Goal: Task Accomplishment & Management: Use online tool/utility

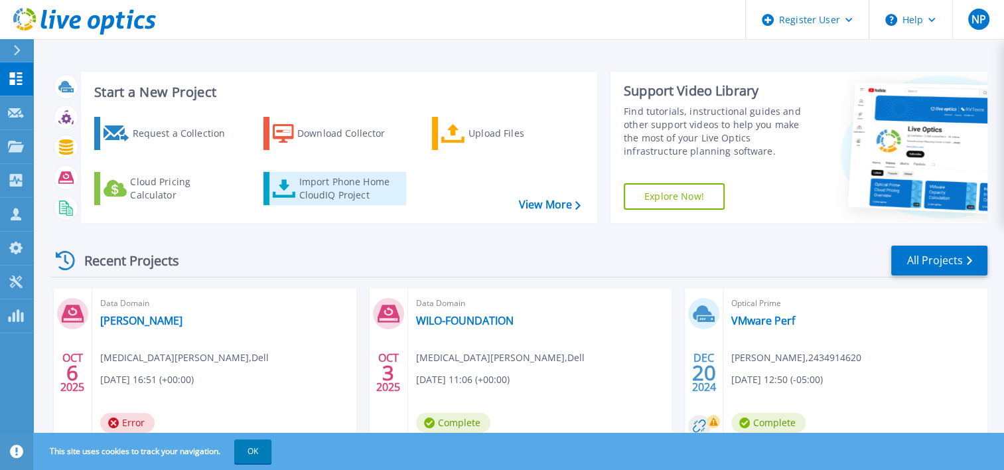
click at [344, 186] on div "Import Phone Home CloudIQ Project" at bounding box center [351, 188] width 104 height 27
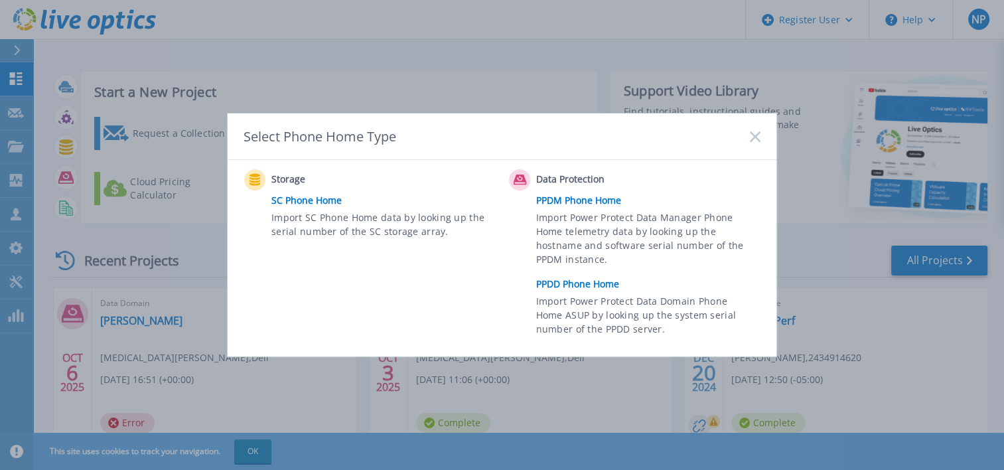
click at [571, 286] on link "PPDD Phone Home" at bounding box center [651, 284] width 231 height 20
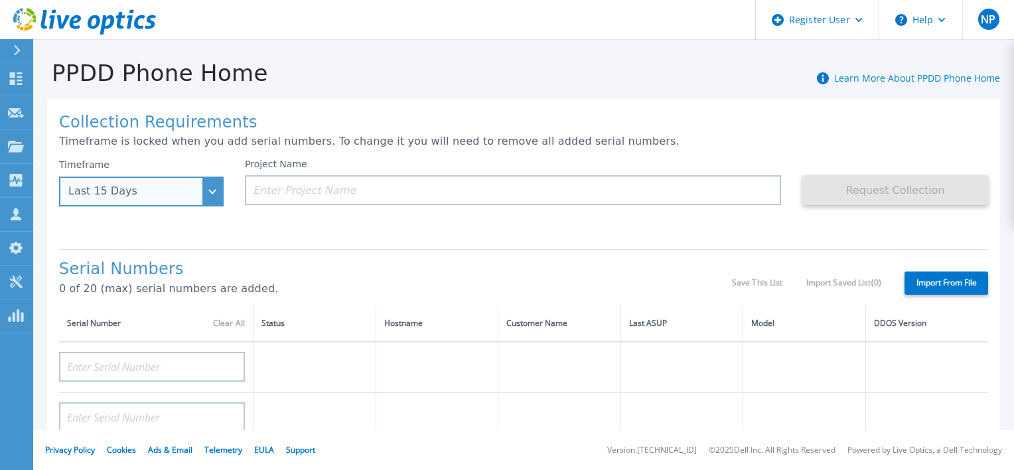
click at [206, 198] on div "Last 15 Days" at bounding box center [141, 192] width 165 height 30
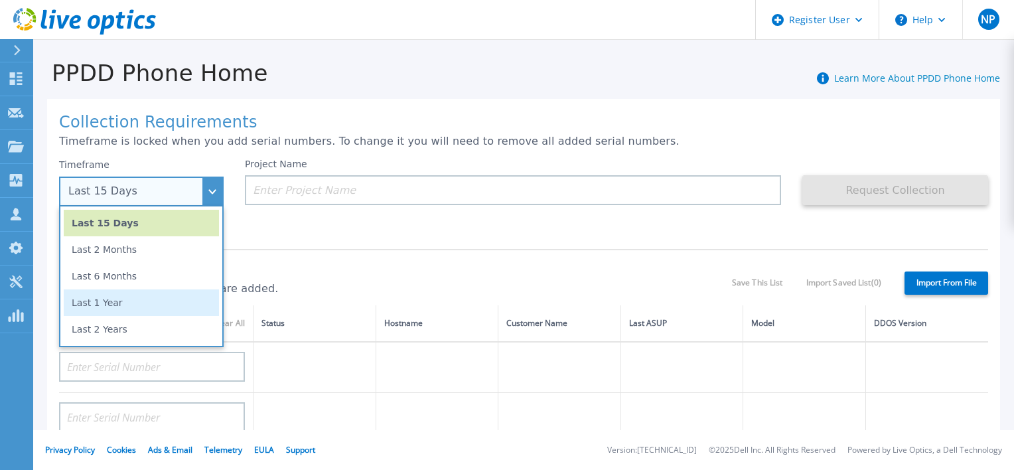
click at [135, 301] on li "Last 1 Year" at bounding box center [141, 302] width 155 height 27
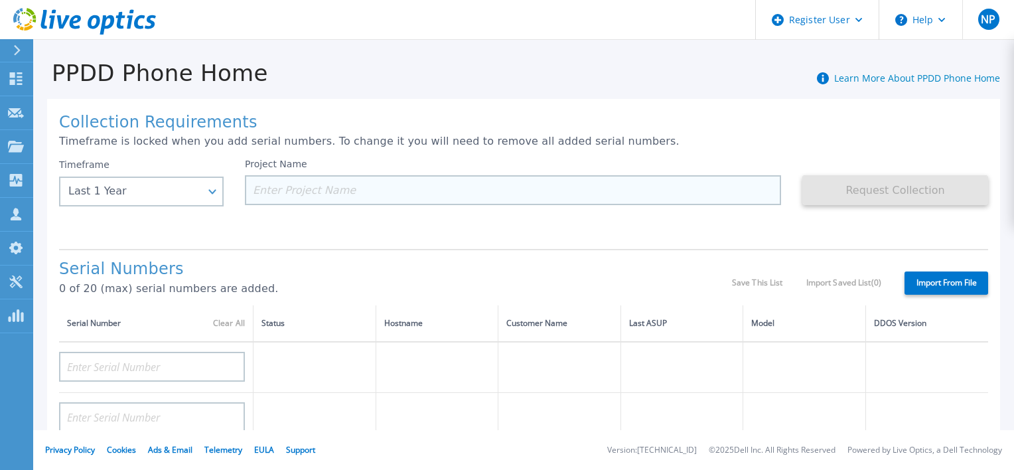
click at [303, 190] on input at bounding box center [513, 190] width 536 height 30
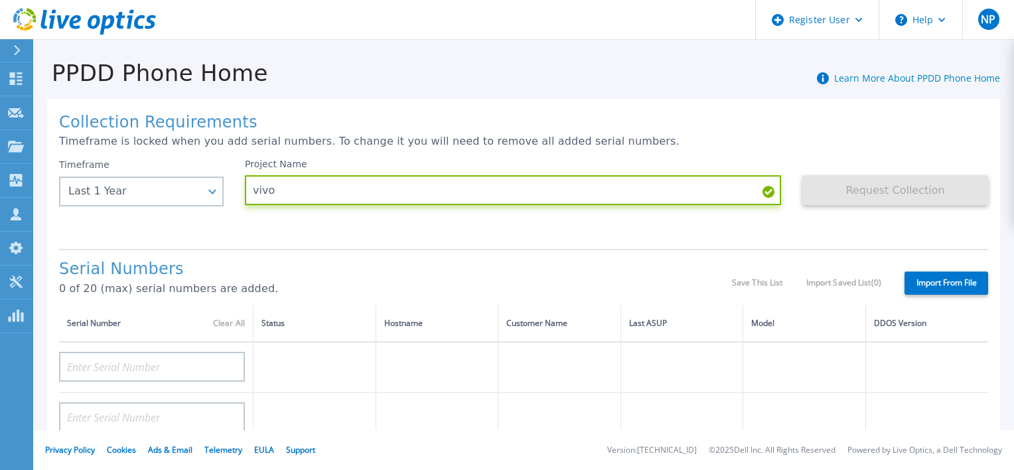
scroll to position [66, 0]
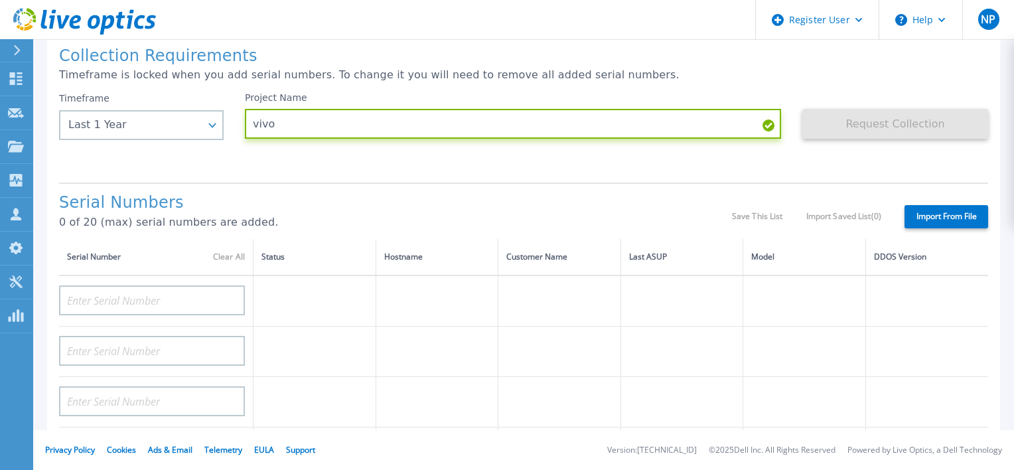
type input "vivo"
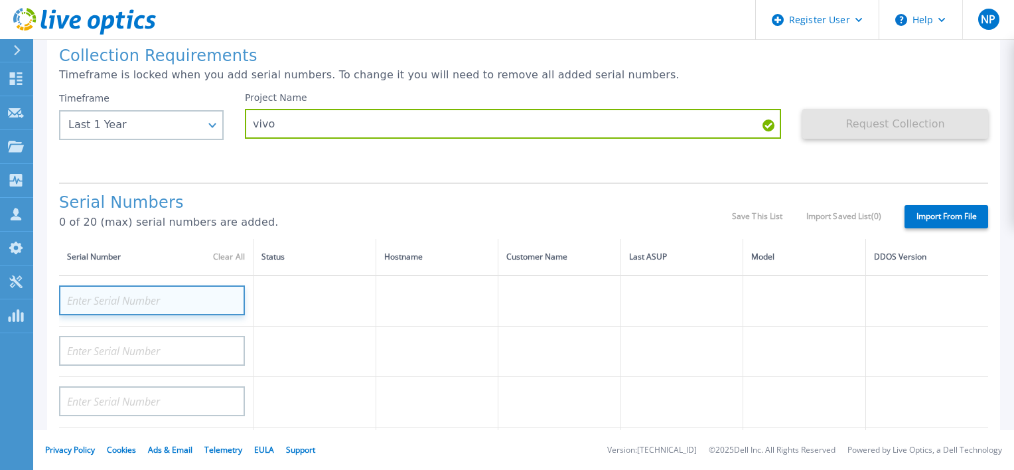
click at [169, 302] on input at bounding box center [152, 300] width 186 height 30
paste input "CKM00180401643"
type input "CKM00180401643"
click at [276, 198] on h1 "Serial Numbers" at bounding box center [395, 203] width 673 height 19
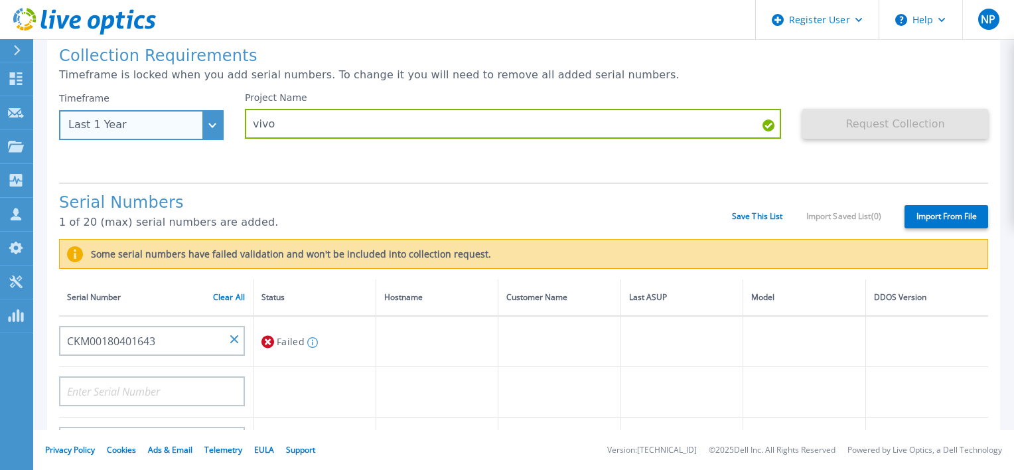
click at [151, 125] on div "Last 1 Year" at bounding box center [133, 125] width 131 height 12
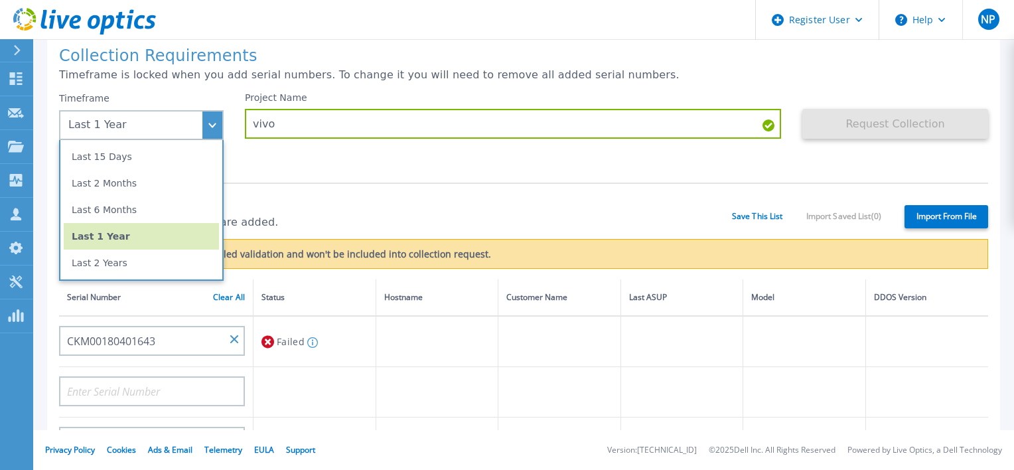
click at [340, 180] on div "Collection Requirements Timeframe is locked when you add serial numbers. To cha…" at bounding box center [523, 428] width 953 height 791
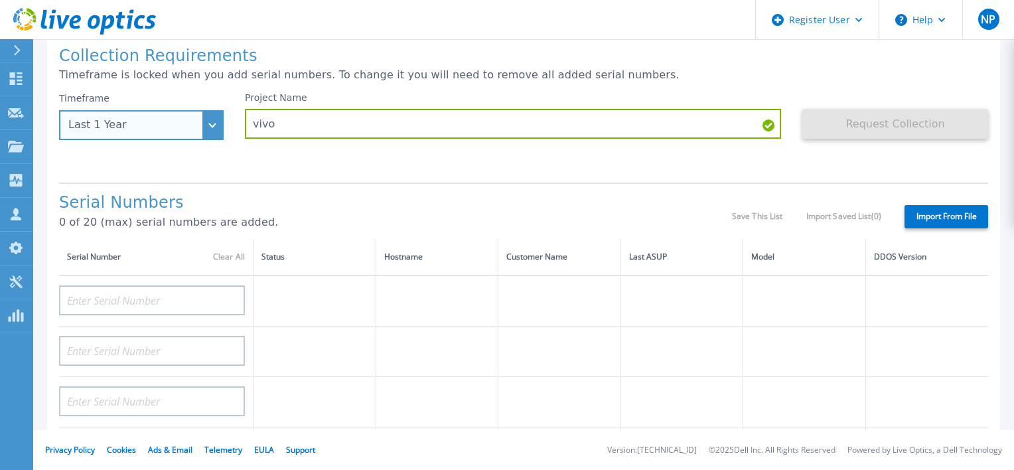
click at [188, 131] on div "Last 1 Year" at bounding box center [133, 125] width 131 height 12
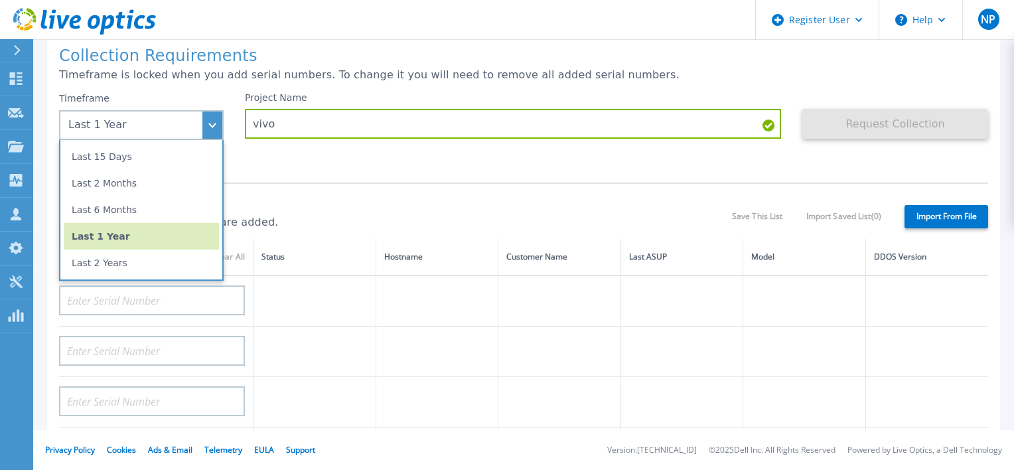
click at [348, 170] on div "Project Name vivo" at bounding box center [523, 132] width 557 height 80
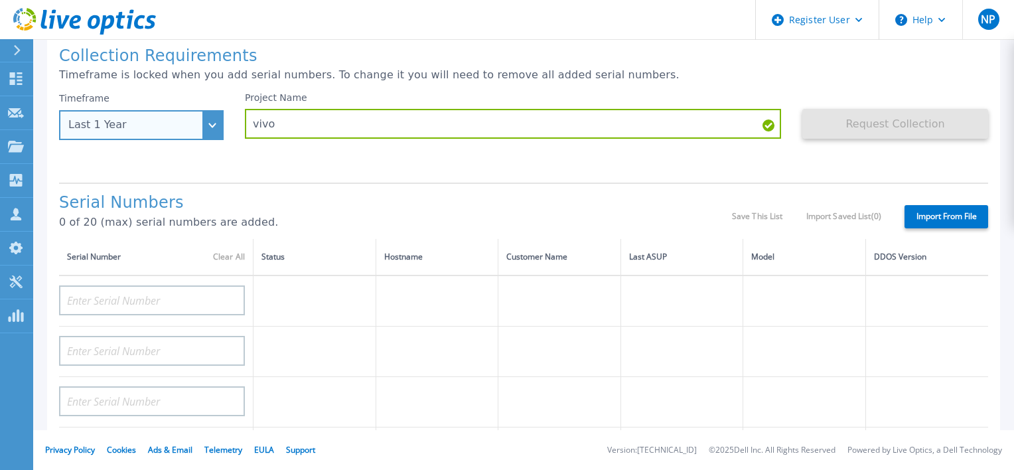
click at [194, 119] on div "Last 1 Year" at bounding box center [133, 125] width 131 height 12
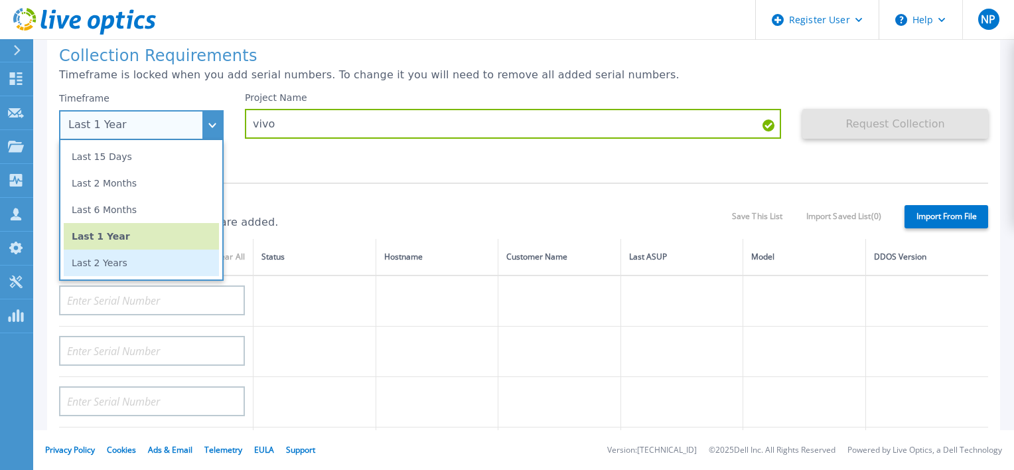
click at [136, 261] on li "Last 2 Years" at bounding box center [141, 262] width 155 height 27
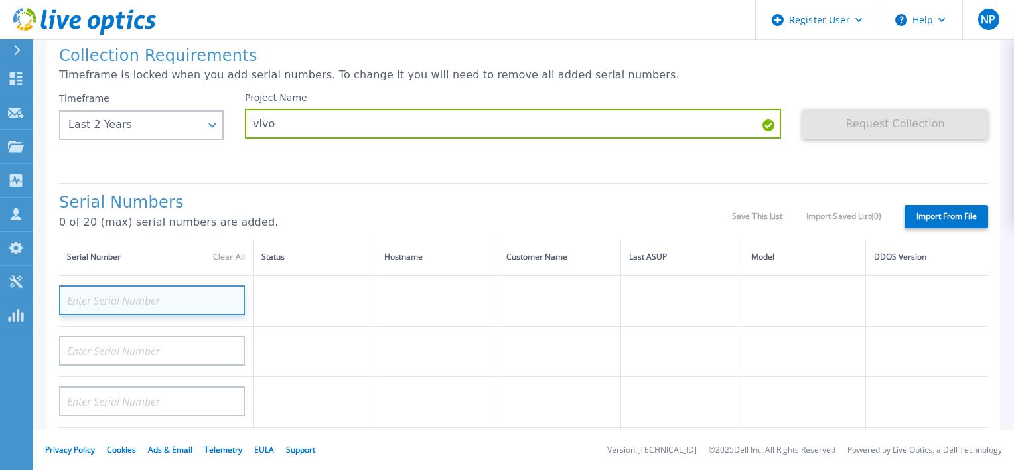
click at [137, 300] on input at bounding box center [152, 300] width 186 height 30
paste input "CKM00180401643"
type input "CKM00180401643"
click at [297, 172] on div "Project Name vivo" at bounding box center [523, 132] width 557 height 80
click at [163, 297] on input at bounding box center [152, 300] width 186 height 30
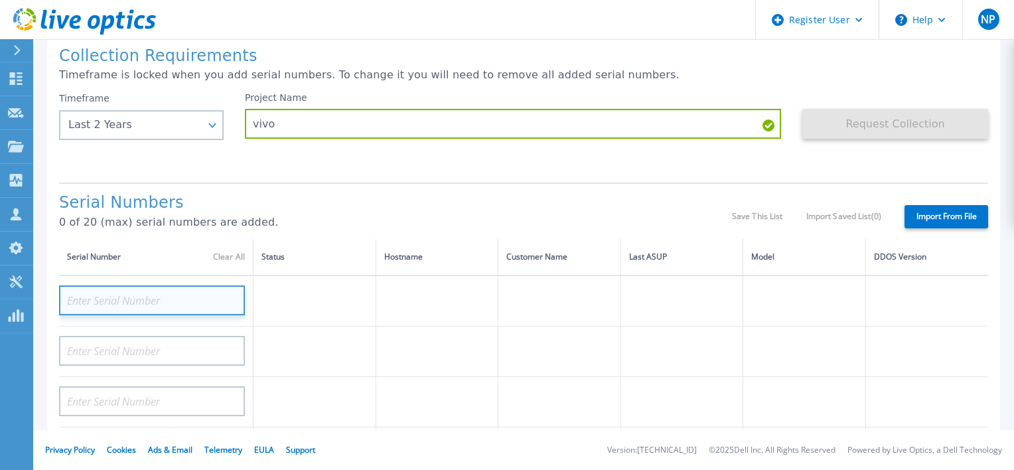
paste input "CKM00180401643"
type input "CKM00180401643"
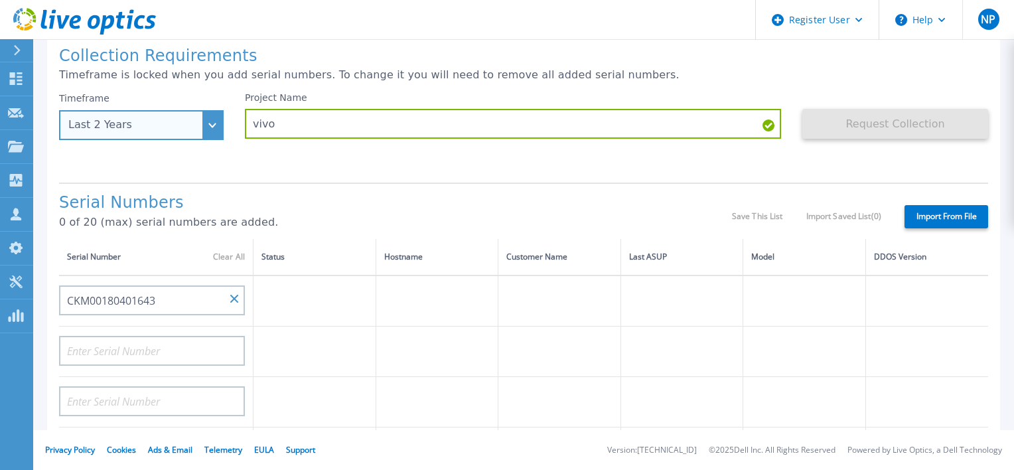
click at [212, 123] on div "Timeframe Last 2 Years Last 15 Days Last 2 Months Last 6 Months Last 1 Year Las…" at bounding box center [141, 116] width 165 height 48
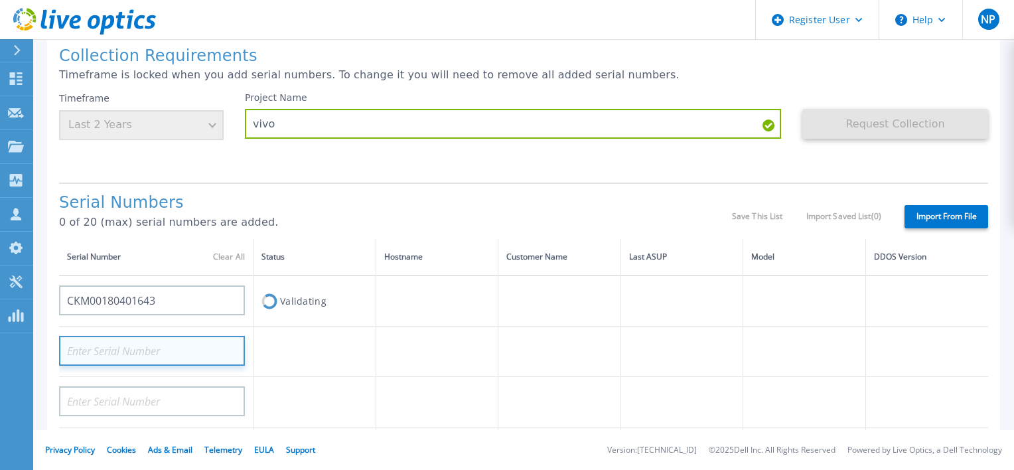
click at [122, 354] on input at bounding box center [152, 351] width 186 height 30
paste input "CKM00163502179"
type input "CKM00163502179"
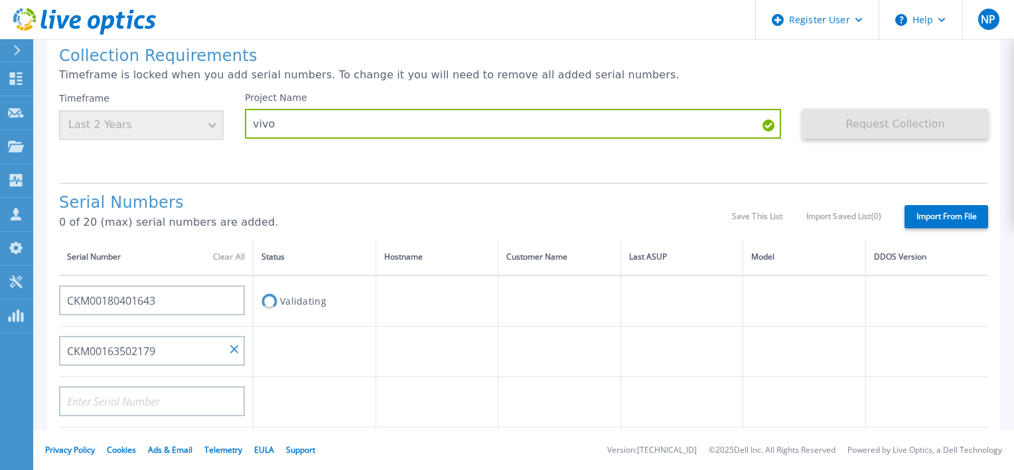
click at [374, 182] on div "Collection Requirements Timeframe is locked when you add serial numbers. To cha…" at bounding box center [523, 408] width 953 height 750
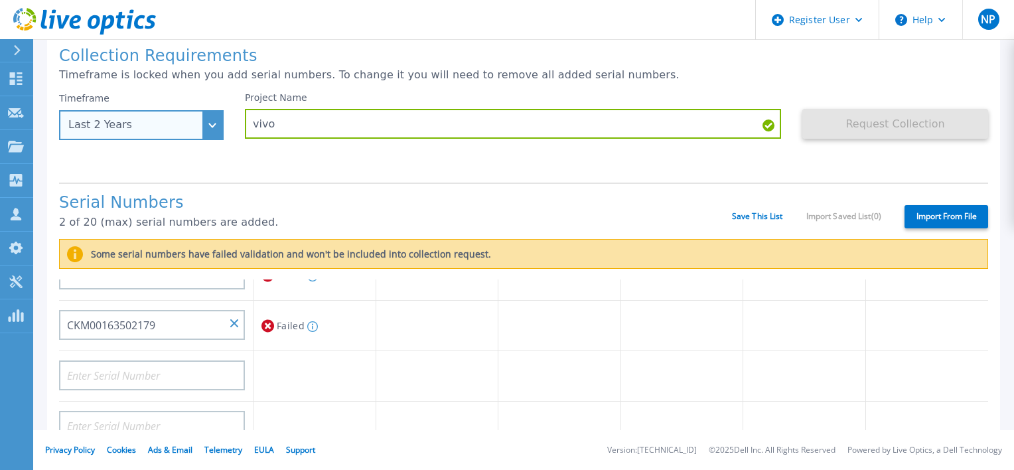
click at [211, 133] on div "Last 2 Years" at bounding box center [141, 125] width 165 height 30
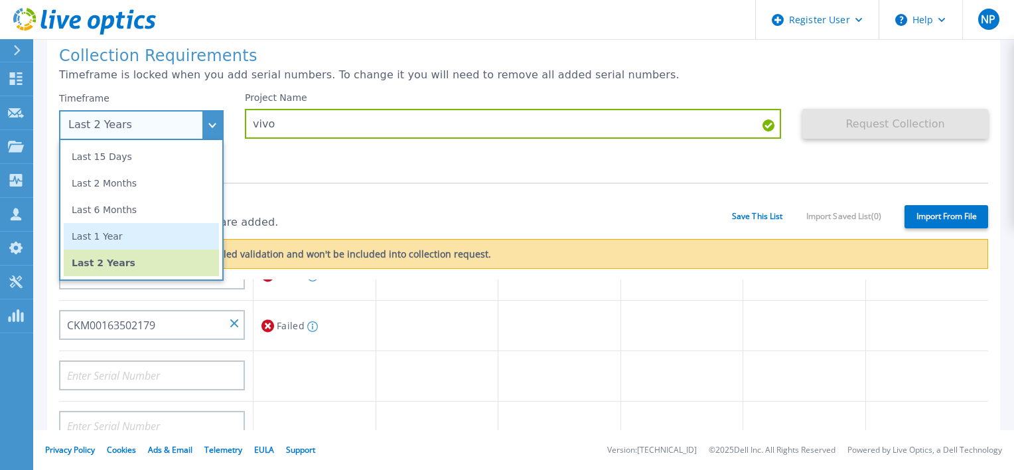
click at [163, 233] on li "Last 1 Year" at bounding box center [141, 236] width 155 height 27
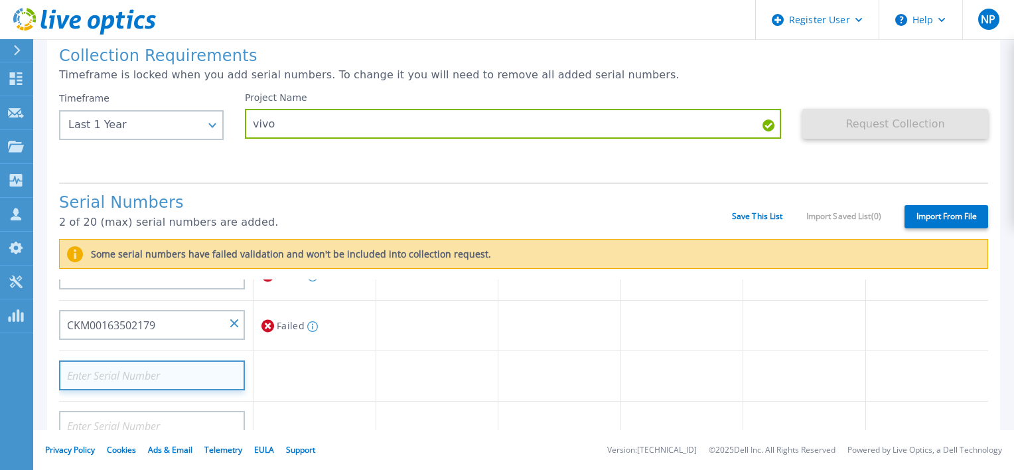
click at [186, 368] on input at bounding box center [152, 375] width 186 height 30
paste input "CKM00163502180"
type input "CKM00163502180"
click at [334, 157] on div "Project Name vivo" at bounding box center [523, 132] width 557 height 80
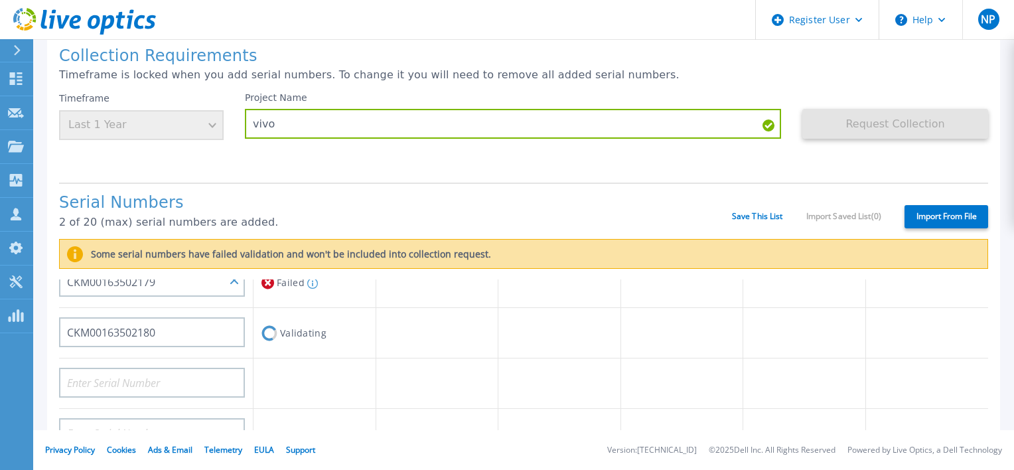
scroll to position [133, 0]
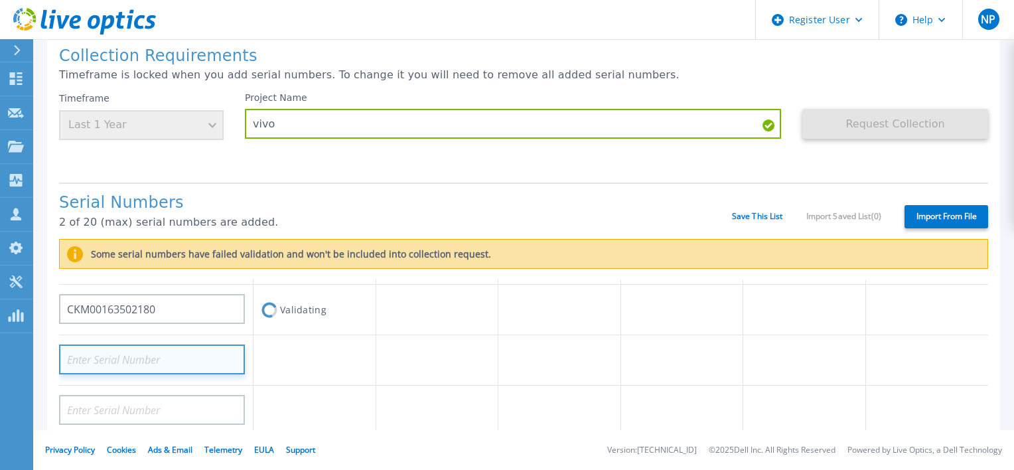
click at [158, 358] on input at bounding box center [152, 359] width 186 height 30
paste input "2FZ1723051"
type input "2FZ1723051"
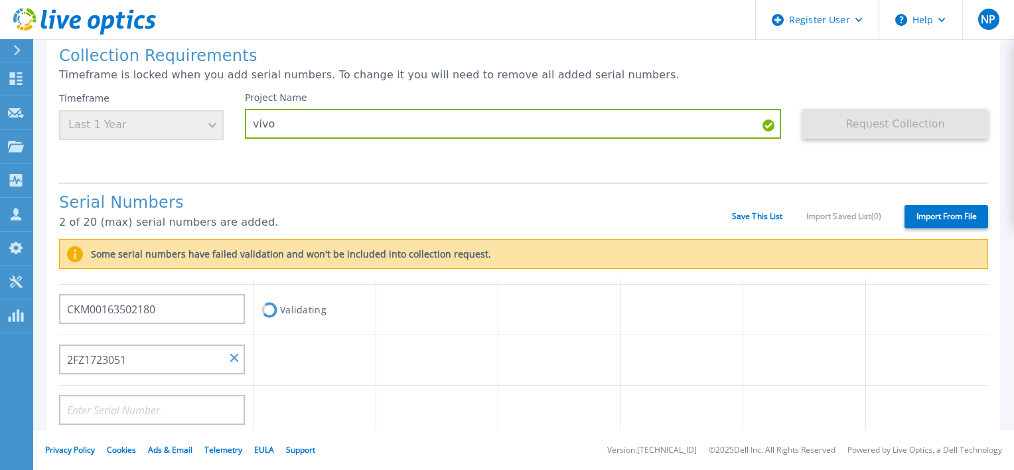
click at [340, 186] on div "Serial Numbers 2 of 20 (max) serial numbers are added. Save This List Import Sa…" at bounding box center [523, 210] width 929 height 56
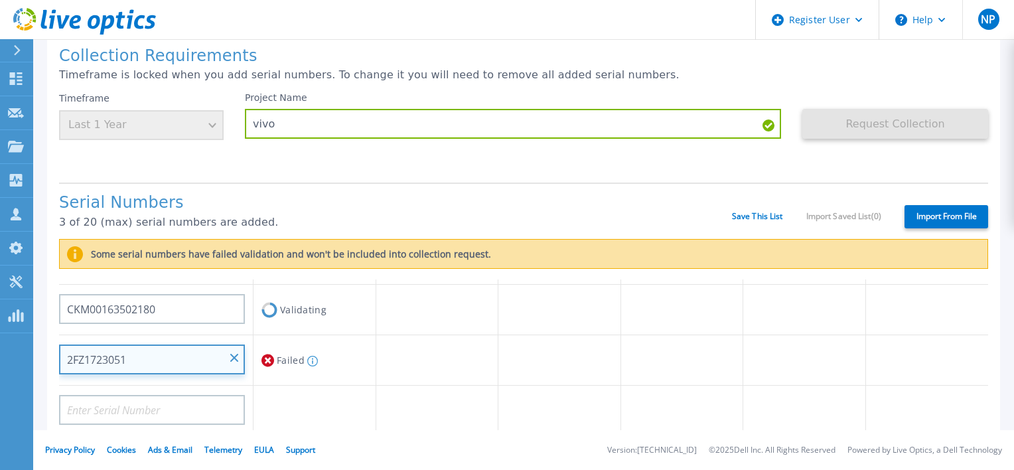
click at [65, 358] on input "2FZ1723051" at bounding box center [152, 359] width 186 height 30
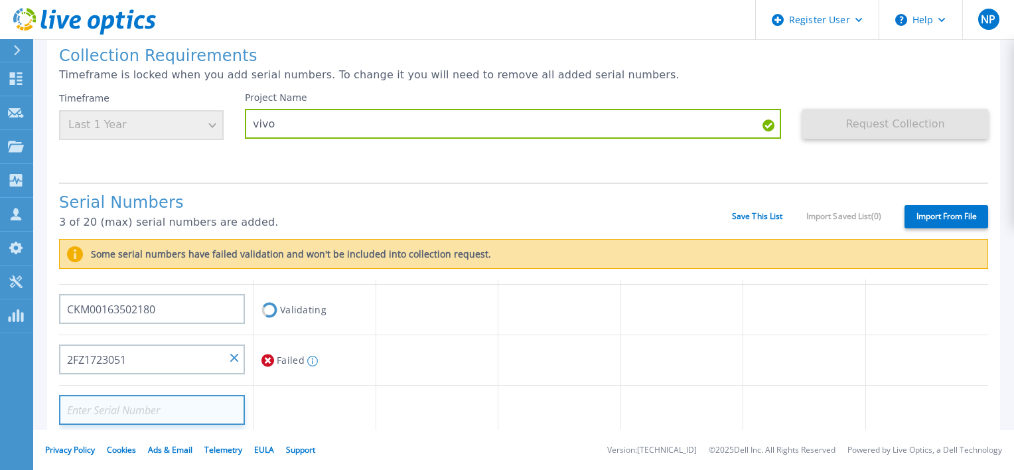
click at [159, 409] on input at bounding box center [152, 410] width 186 height 30
paste input "CKM00163603253"
type input "CKM00163603253"
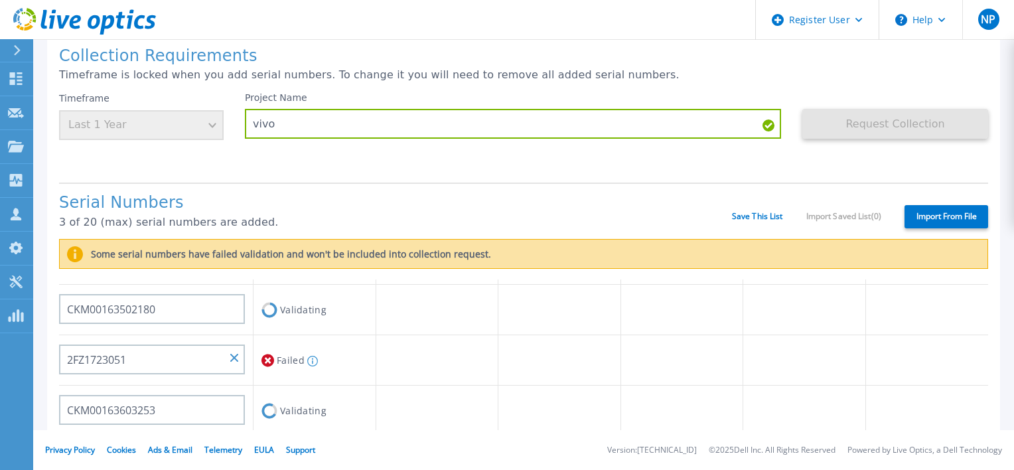
click at [605, 173] on div "Collection Requirements Timeframe is locked when you add serial numbers. To cha…" at bounding box center [523, 428] width 953 height 791
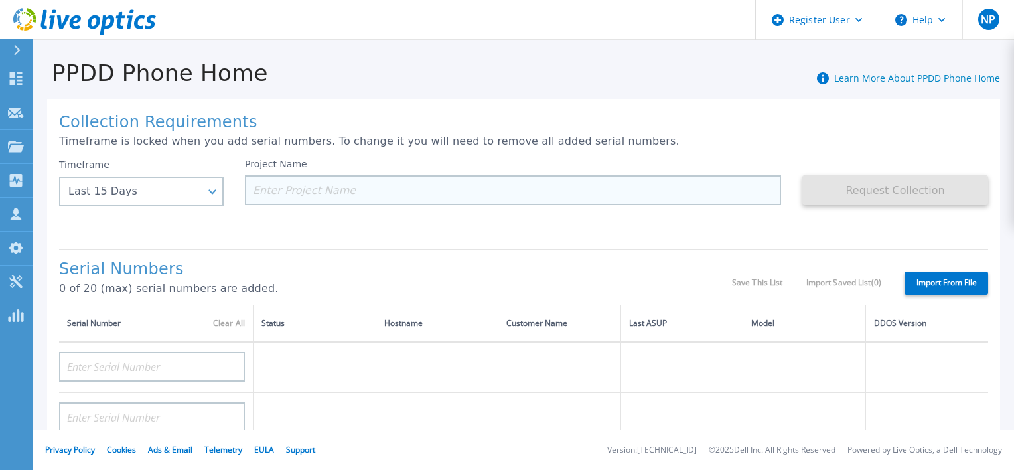
click at [290, 197] on input at bounding box center [513, 190] width 536 height 30
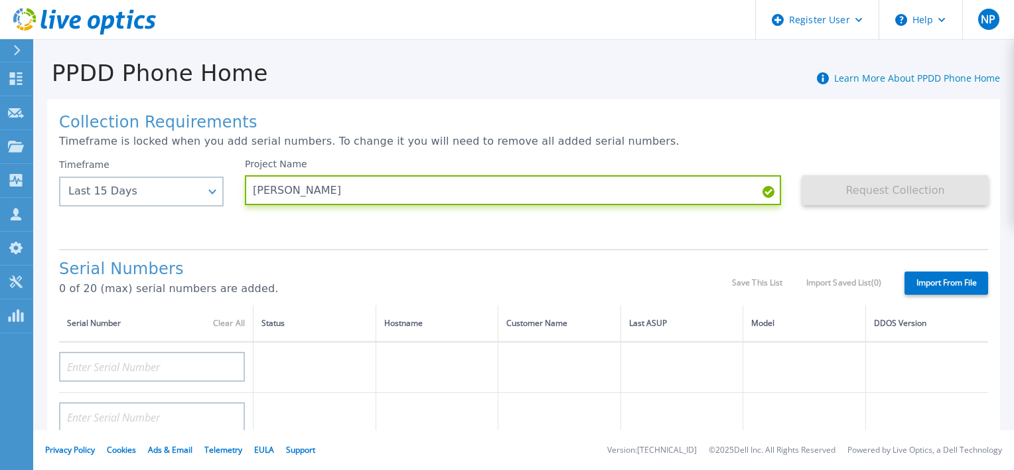
scroll to position [133, 0]
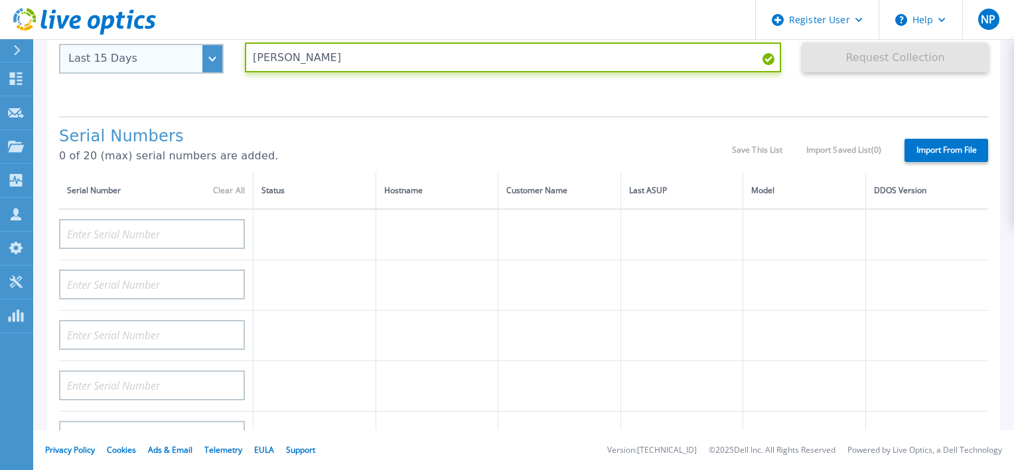
type input "sammy"
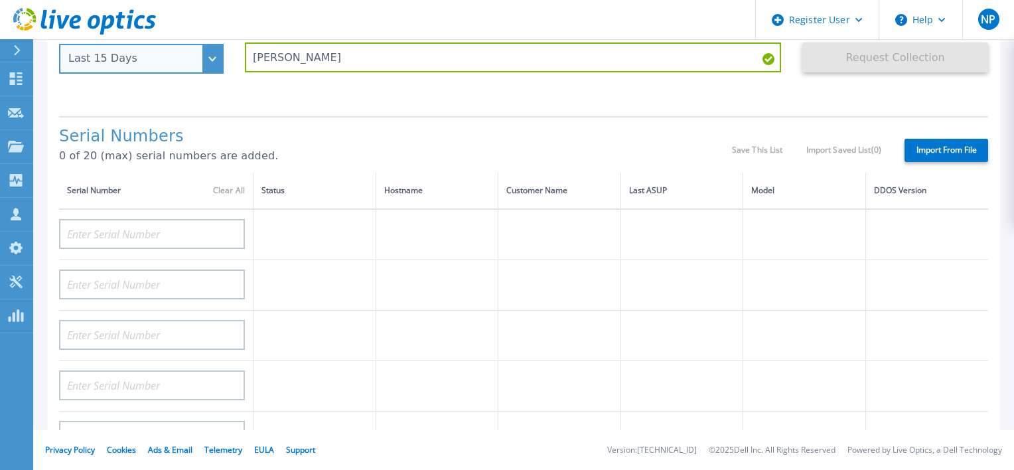
click at [208, 60] on div "Last 15 Days" at bounding box center [141, 59] width 165 height 30
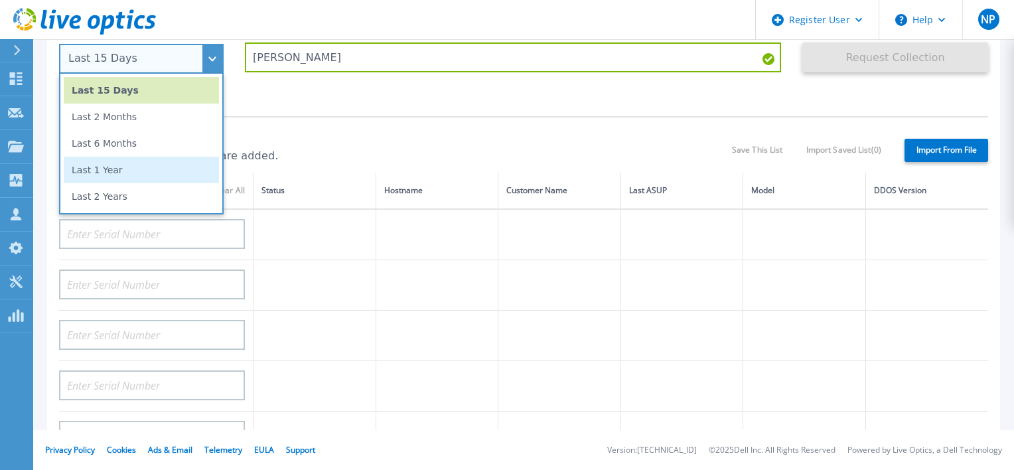
click at [113, 171] on li "Last 1 Year" at bounding box center [141, 170] width 155 height 27
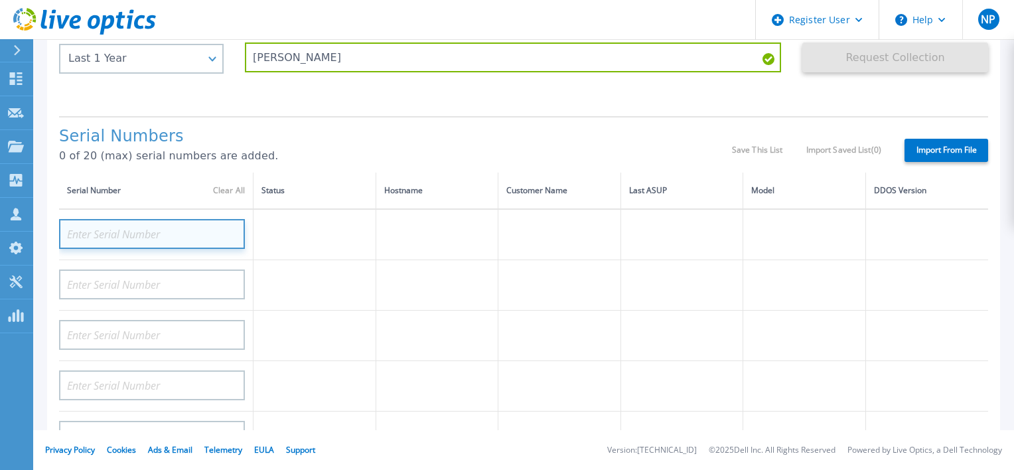
drag, startPoint x: 123, startPoint y: 241, endPoint x: 101, endPoint y: 236, distance: 22.4
click at [101, 236] on input at bounding box center [152, 234] width 186 height 30
paste input "CKM00200302337"
type input "CKM00200302337"
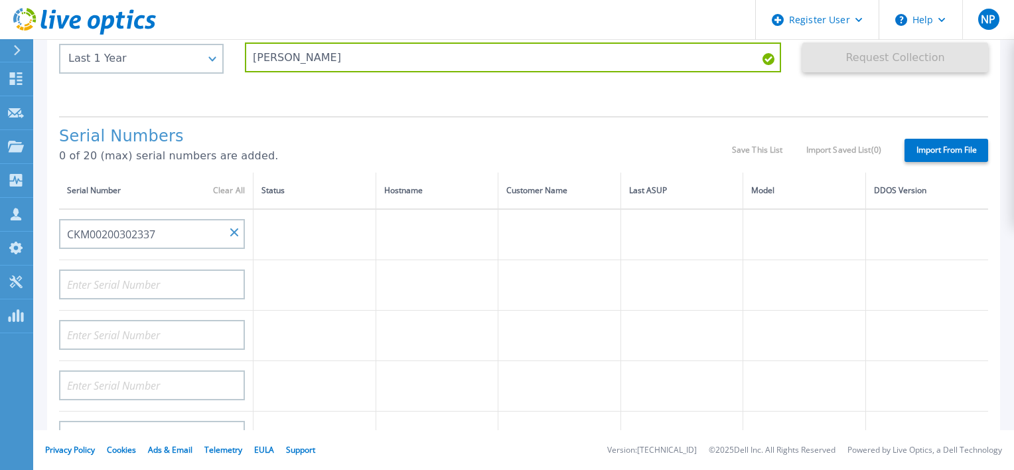
click at [299, 148] on div "Serial Numbers 0 of 20 (max) serial numbers are added." at bounding box center [395, 149] width 673 height 45
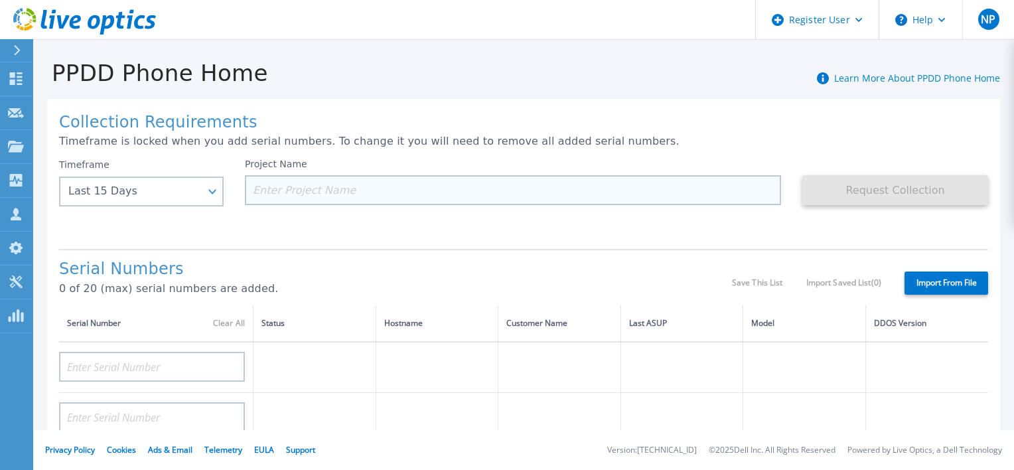
click at [295, 186] on input at bounding box center [513, 190] width 536 height 30
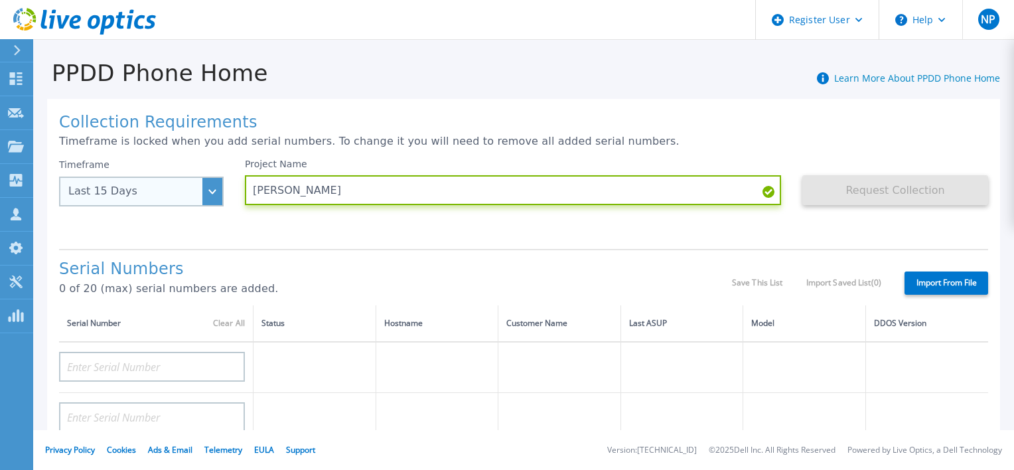
type input "[PERSON_NAME]"
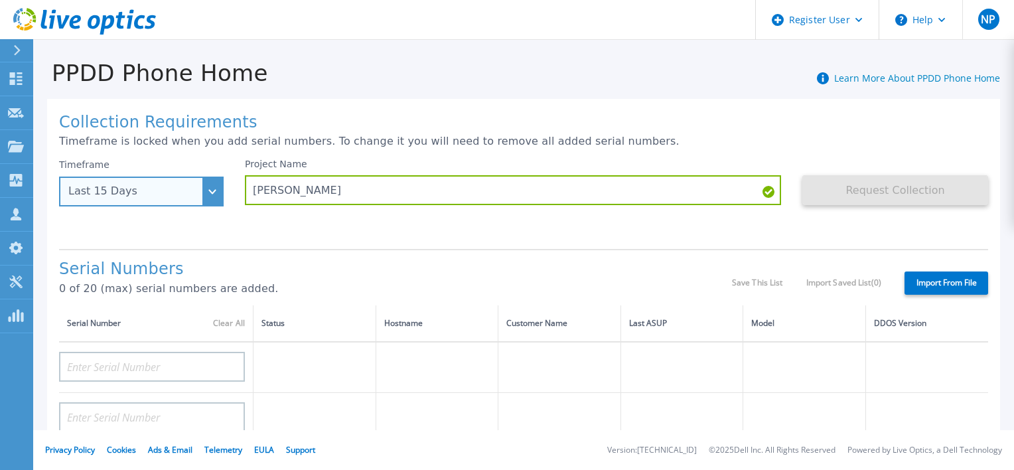
click at [193, 200] on div "Last 15 Days" at bounding box center [141, 192] width 165 height 30
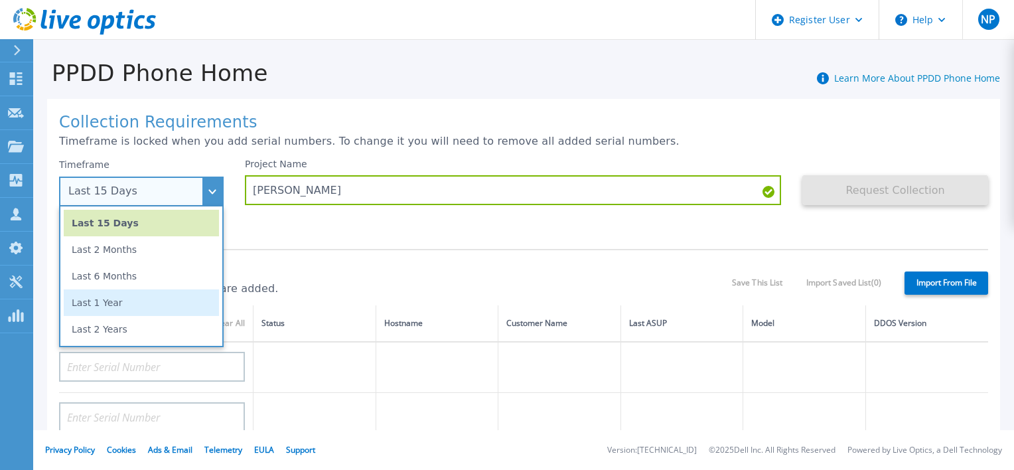
click at [117, 301] on li "Last 1 Year" at bounding box center [141, 302] width 155 height 27
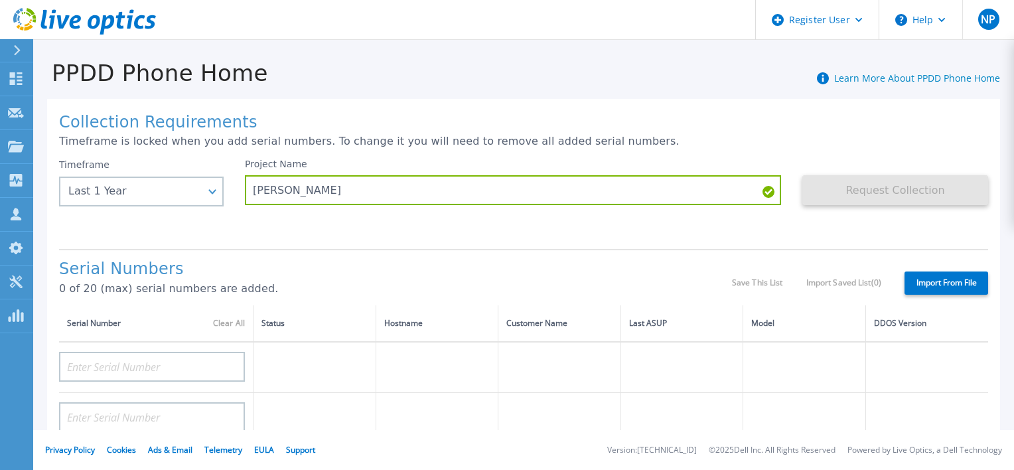
click at [303, 233] on div "Project Name [PERSON_NAME]" at bounding box center [523, 199] width 557 height 80
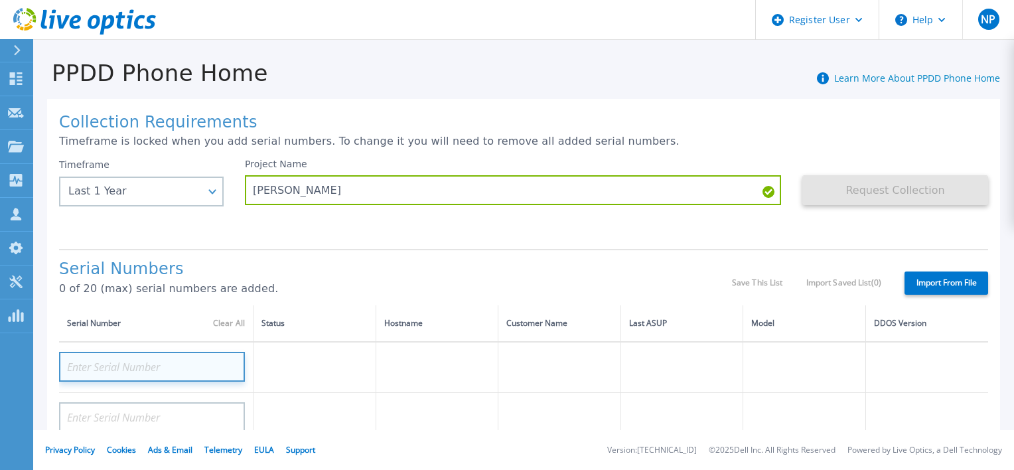
click at [190, 372] on input at bounding box center [152, 367] width 186 height 30
paste input "CKM00180401641"
type input "CKM00180401641"
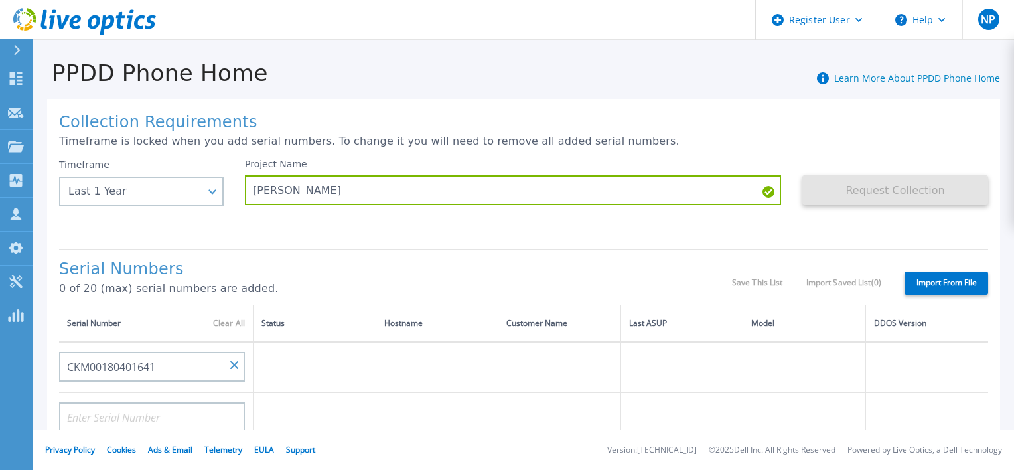
click at [413, 240] on div "Collection Requirements Timeframe is locked when you add serial numbers. To cha…" at bounding box center [523, 474] width 953 height 750
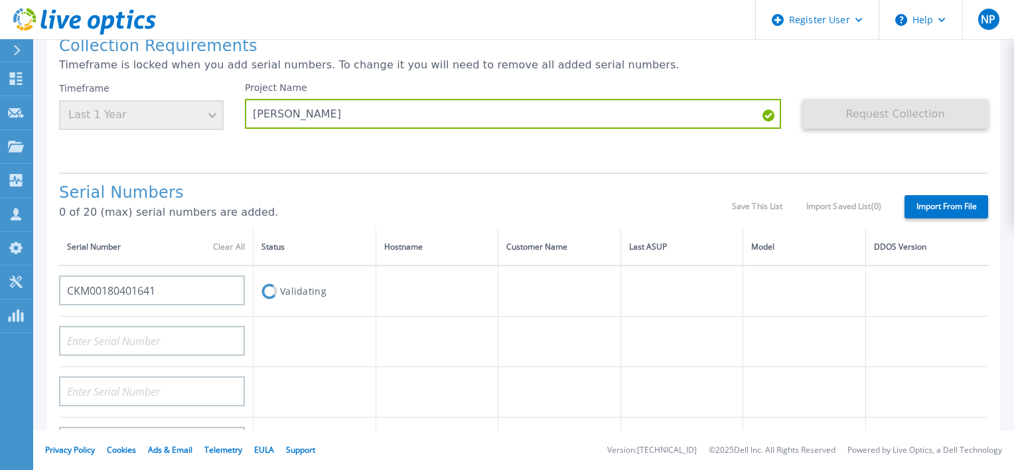
scroll to position [133, 0]
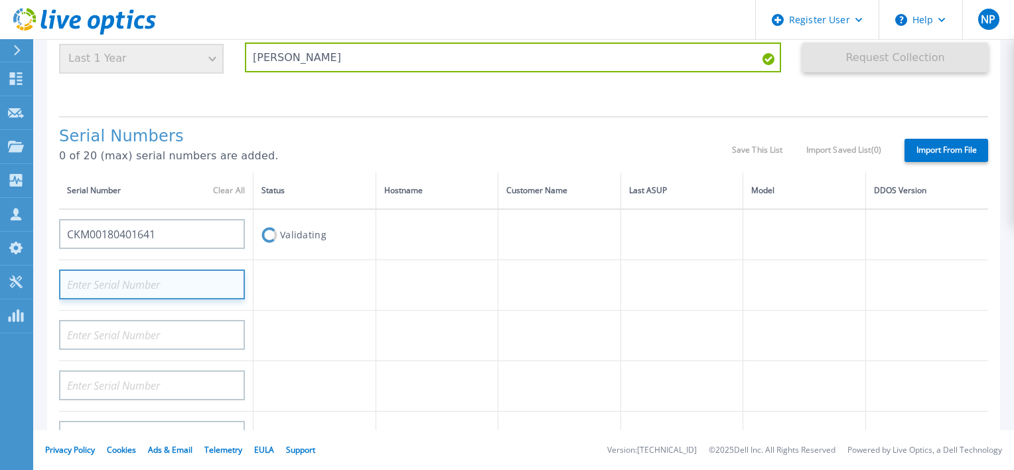
click at [122, 286] on input at bounding box center [152, 284] width 186 height 30
paste input "FC500224900023"
type input "FC500224900023"
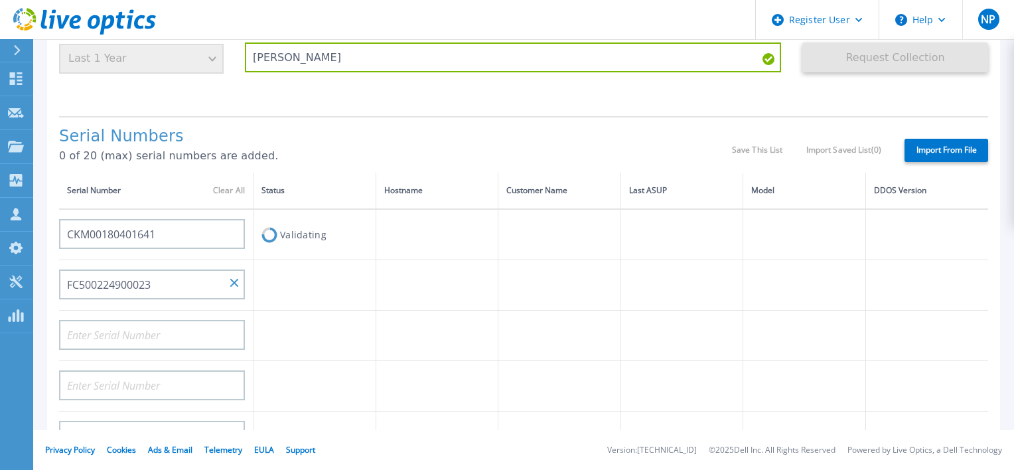
click at [389, 125] on div "Serial Numbers 0 of 20 (max) serial numbers are added. Save This List Import Sa…" at bounding box center [523, 144] width 929 height 56
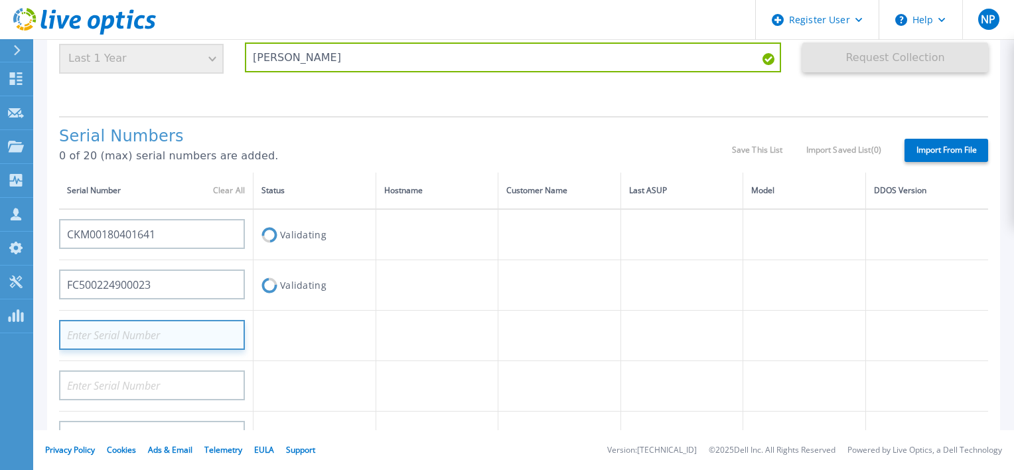
click at [133, 332] on input at bounding box center [152, 335] width 186 height 30
paste input "CKM00154402102"
type input "CKM00154402102"
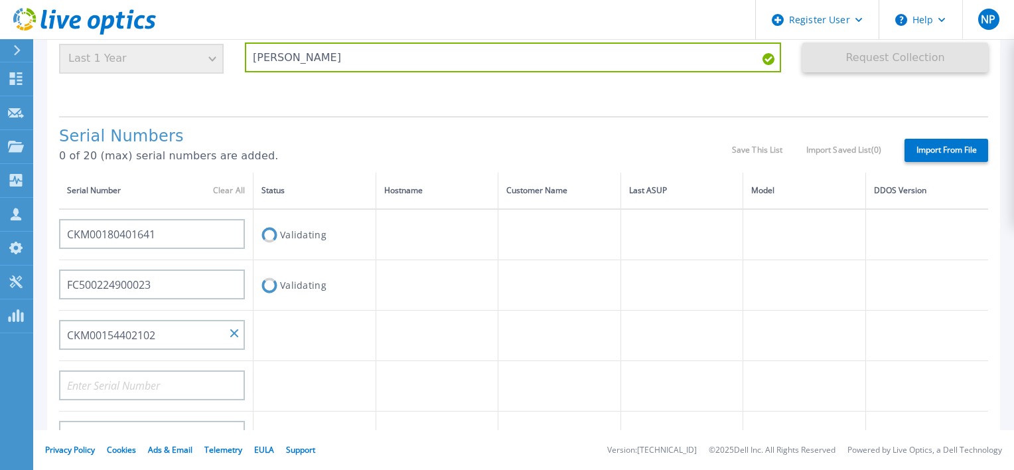
click at [372, 135] on h1 "Serial Numbers" at bounding box center [395, 136] width 673 height 19
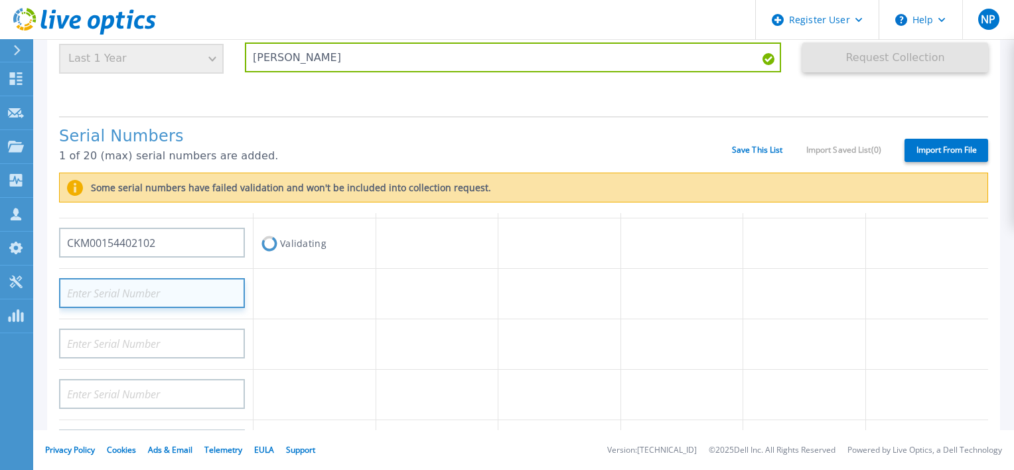
click at [210, 295] on input at bounding box center [152, 293] width 186 height 30
paste input "CKM00160200033"
type input "CKM00160200033"
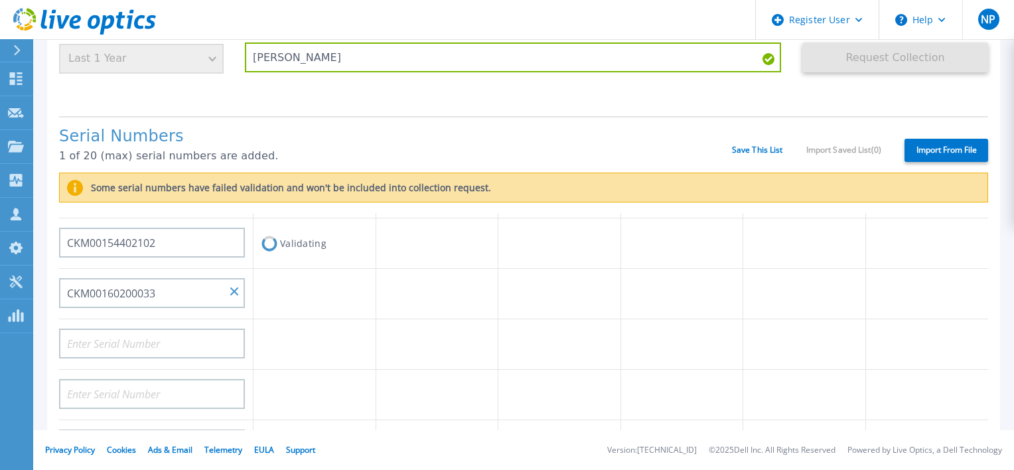
click at [395, 138] on h1 "Serial Numbers" at bounding box center [395, 136] width 673 height 19
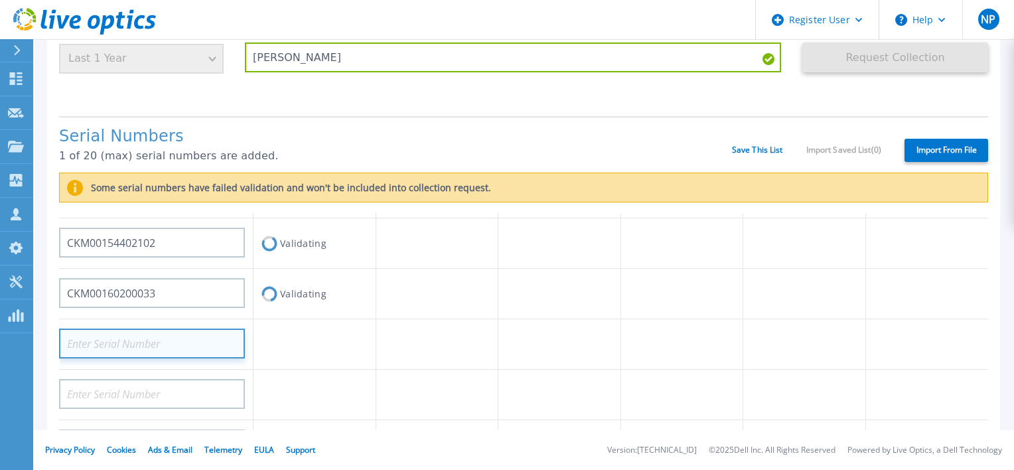
click at [176, 345] on input at bounding box center [152, 343] width 186 height 30
paste input "FC500224800022"
type input "FC500224800022"
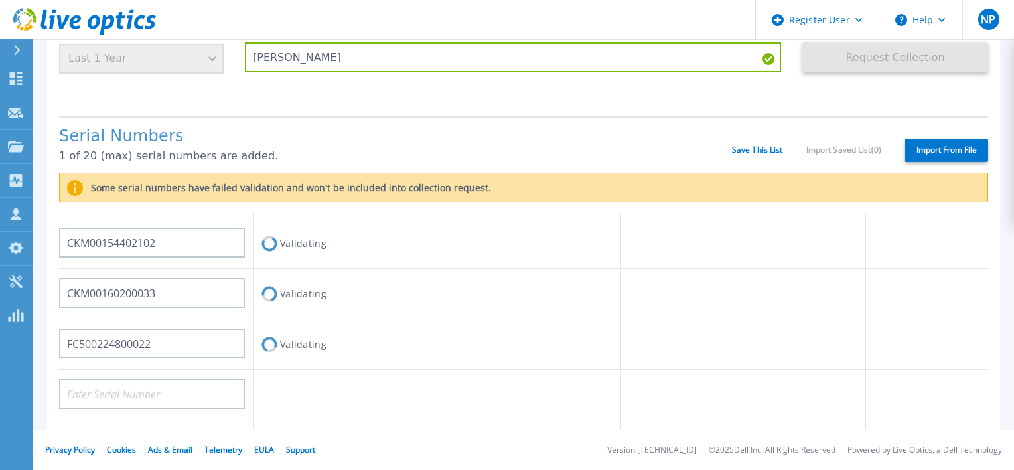
click at [425, 119] on div "Serial Numbers 1 of 20 (max) serial numbers are added. Save This List Import Sa…" at bounding box center [523, 144] width 929 height 56
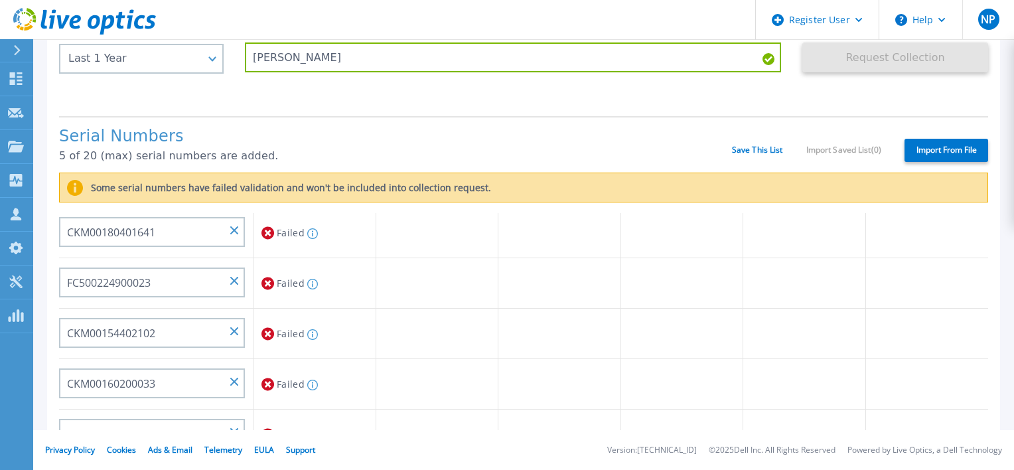
scroll to position [0, 0]
